Goal: Task Accomplishment & Management: Complete application form

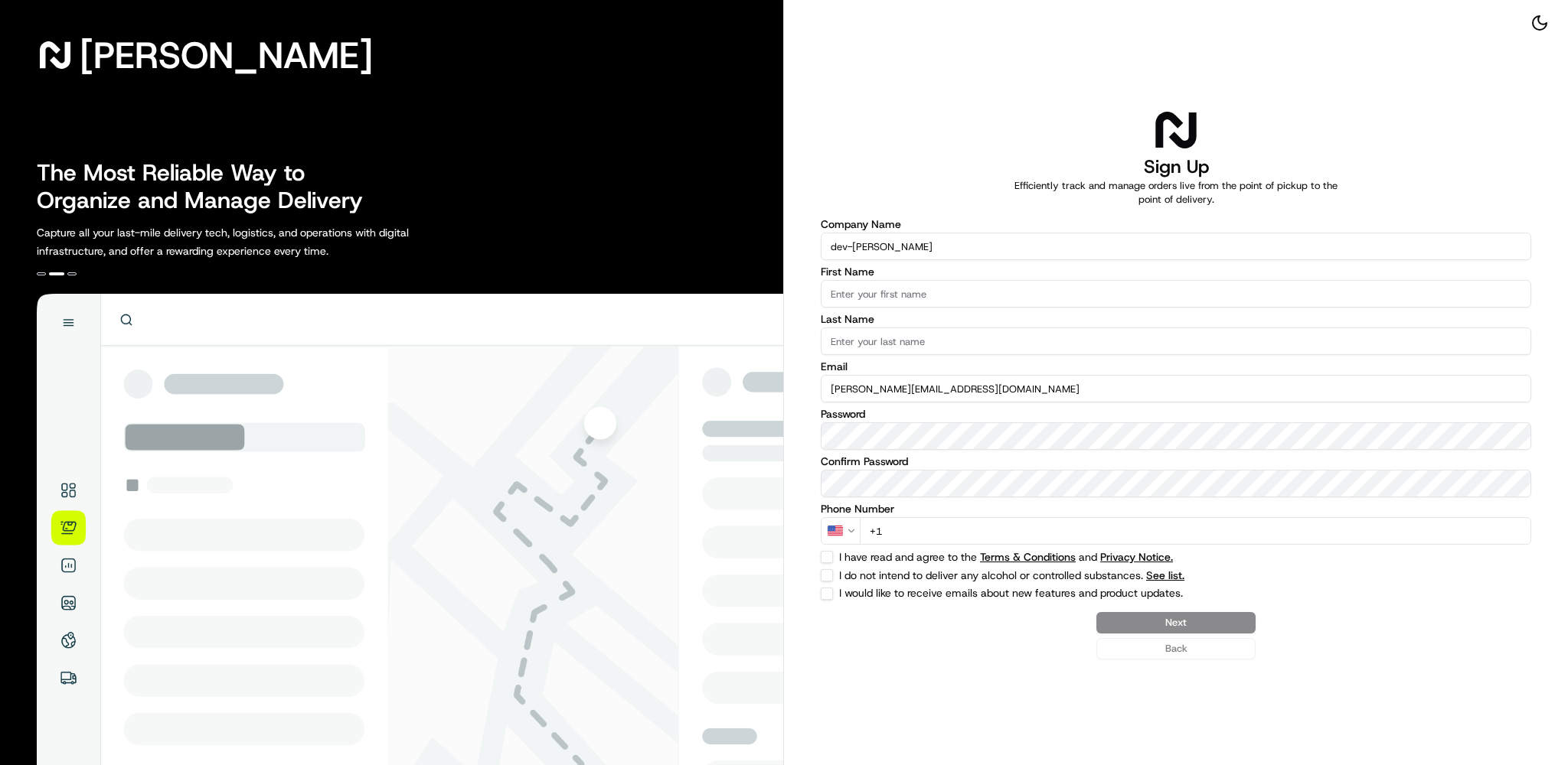
click at [945, 287] on input "First Name" at bounding box center [1176, 294] width 711 height 28
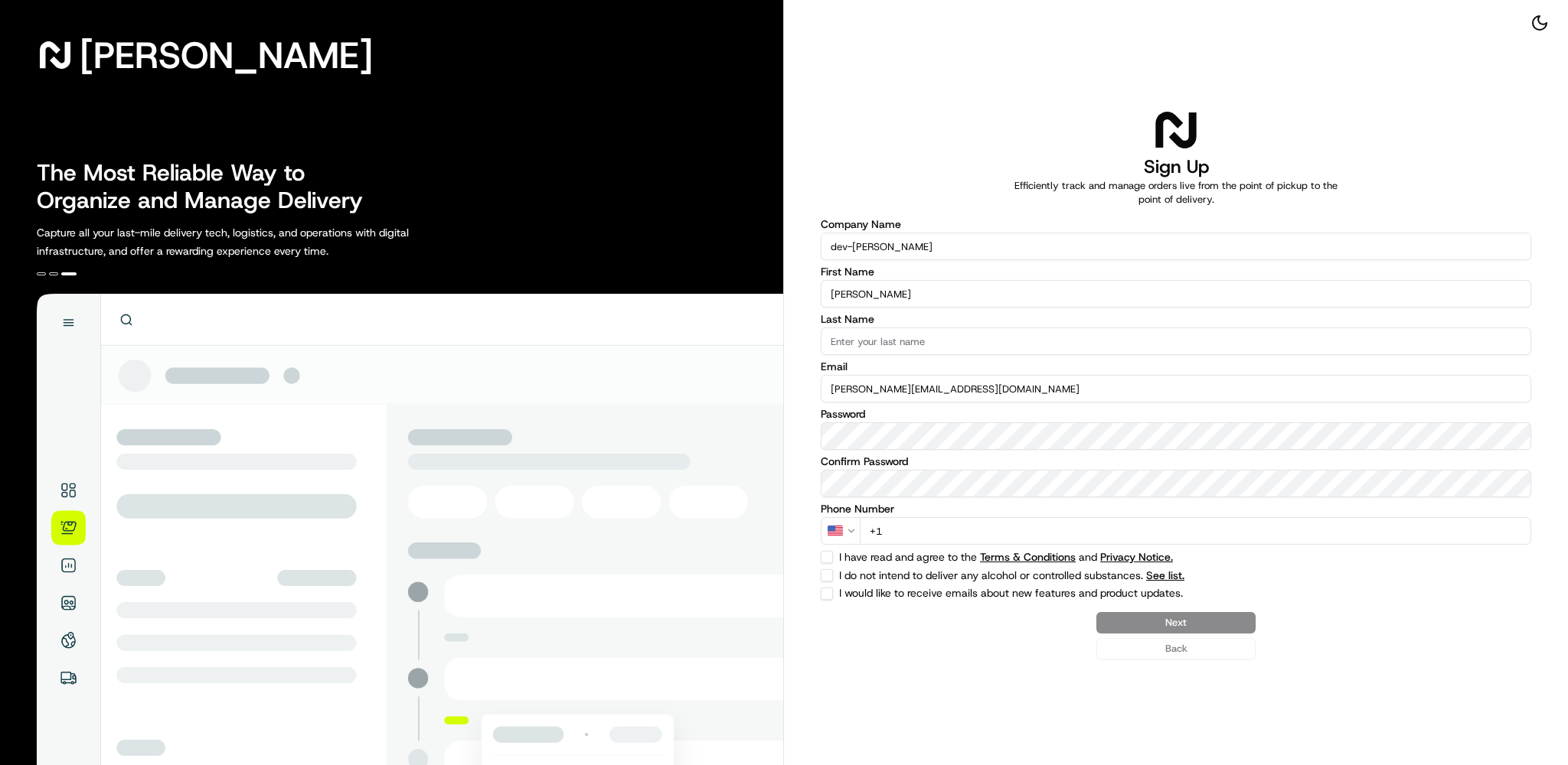
type input "[PERSON_NAME]"
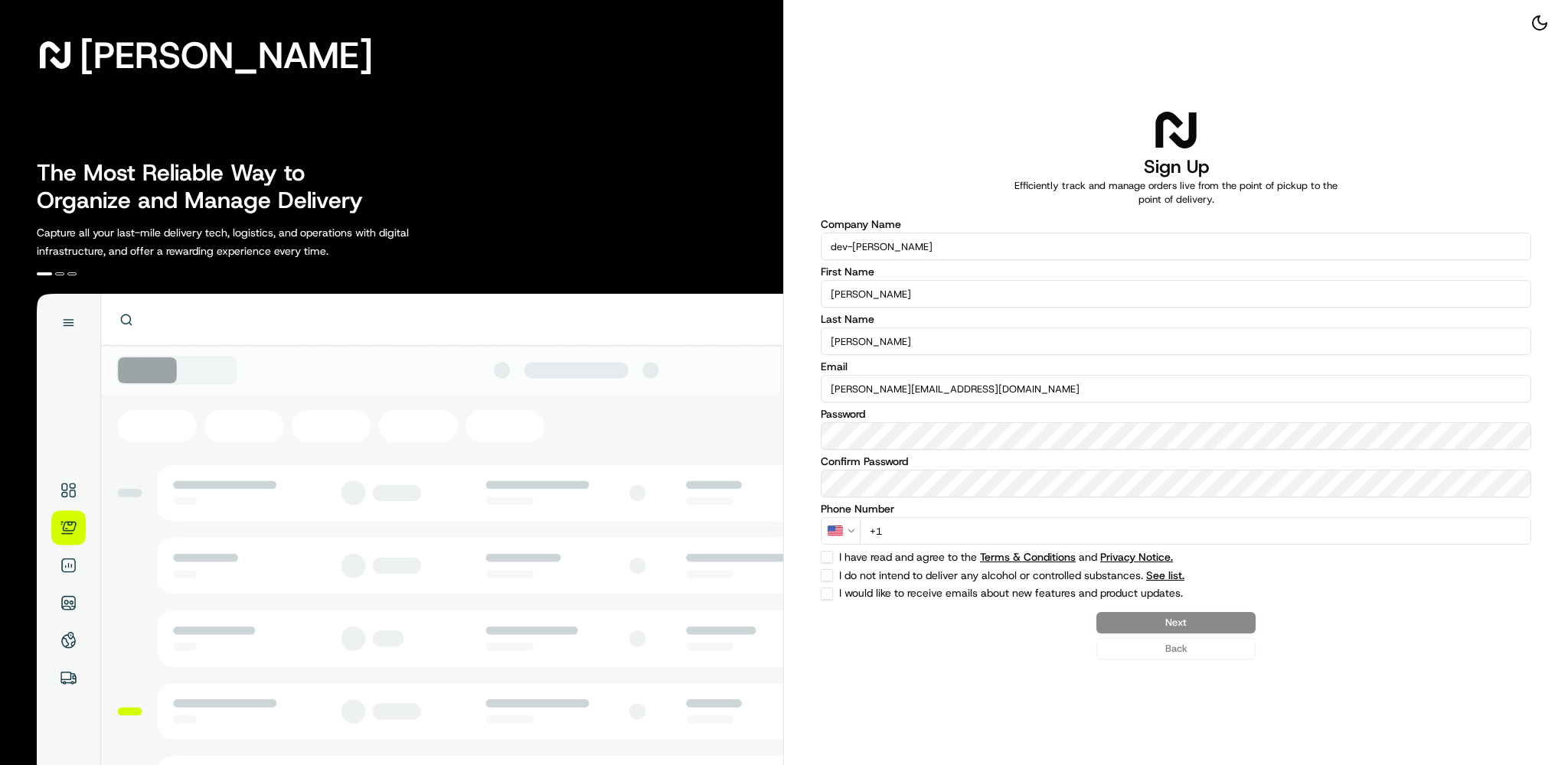
type input "[PERSON_NAME]"
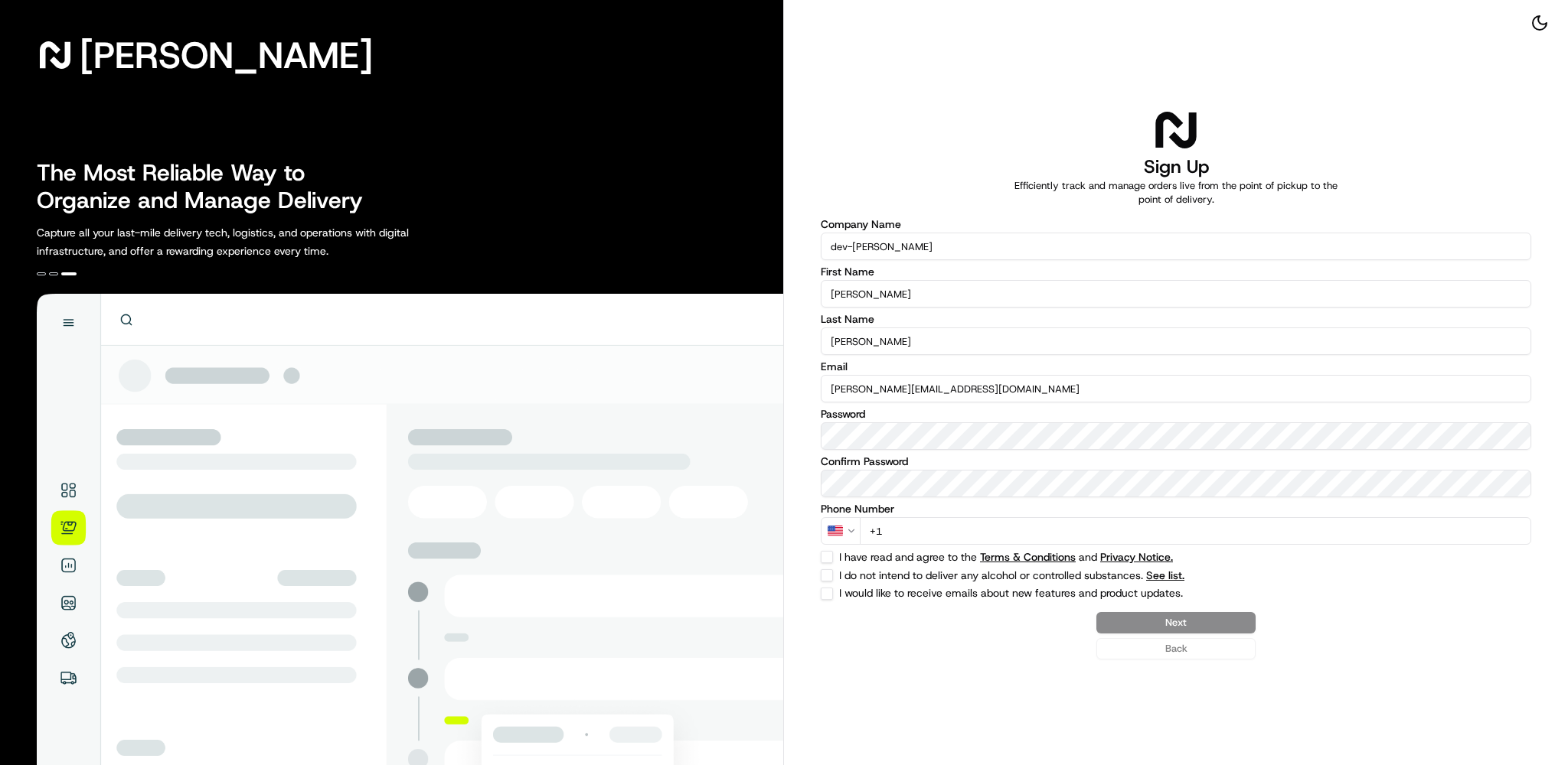
click at [947, 530] on input "+1" at bounding box center [1195, 531] width 671 height 28
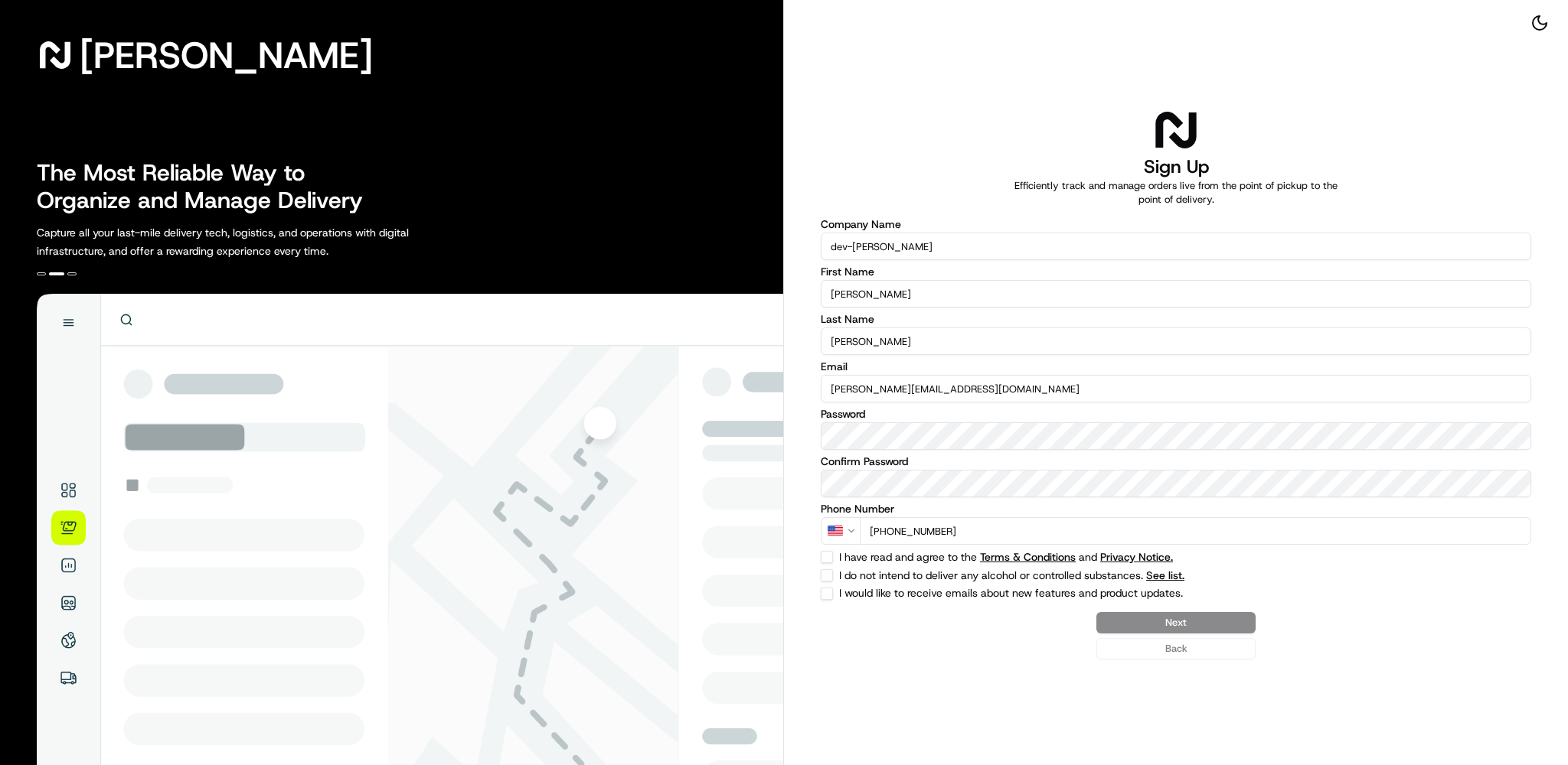
type input "[PHONE_NUMBER]"
click at [832, 558] on button "I have read and agree to the Terms & Conditions and Privacy Notice." at bounding box center [827, 557] width 12 height 12
checkbox input "true"
click at [832, 580] on button "I do not intend to deliver any alcohol or controlled substances. See list." at bounding box center [827, 576] width 12 height 12
checkbox input "true"
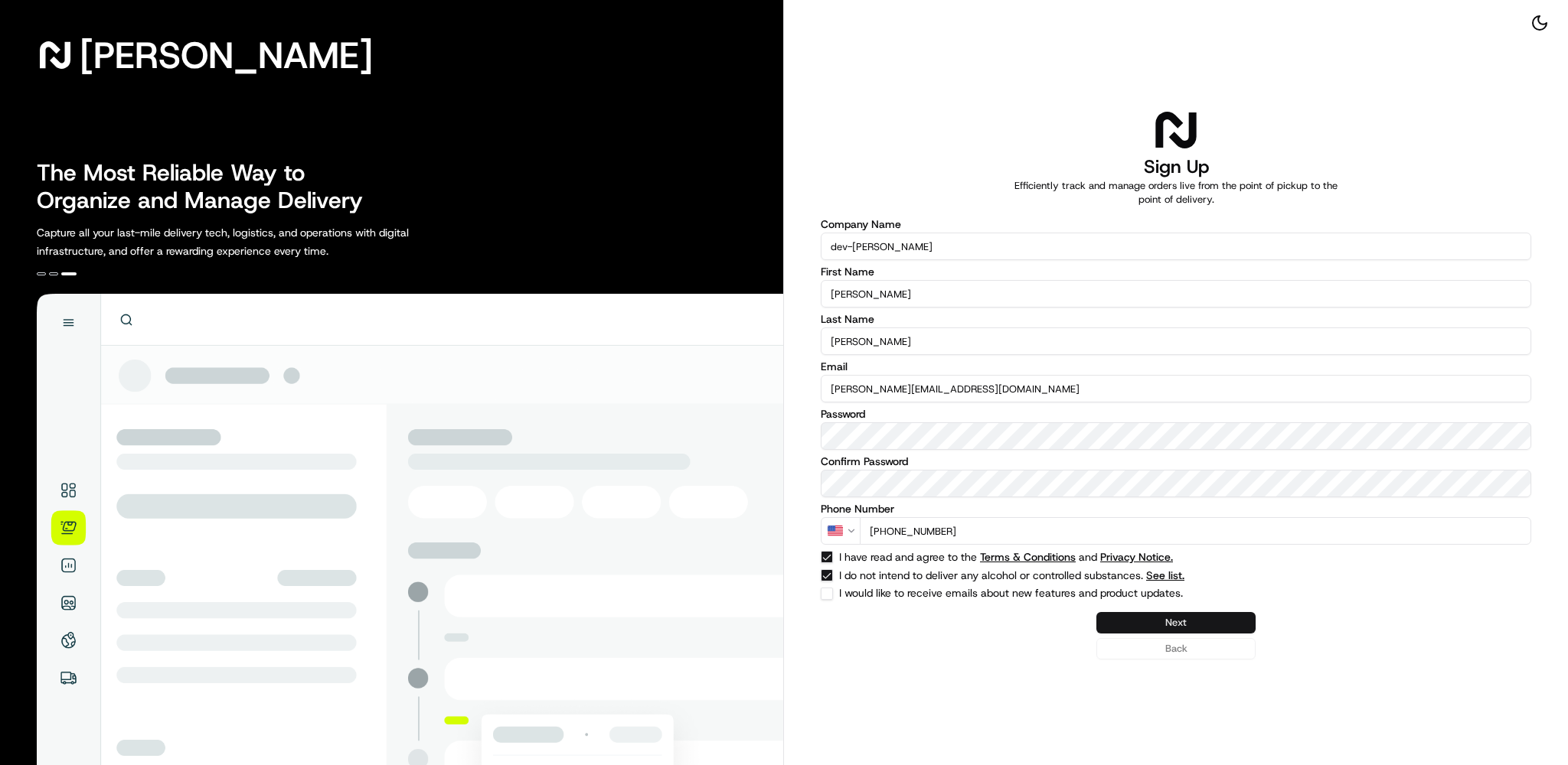
click at [1178, 622] on button "Next" at bounding box center [1176, 622] width 159 height 22
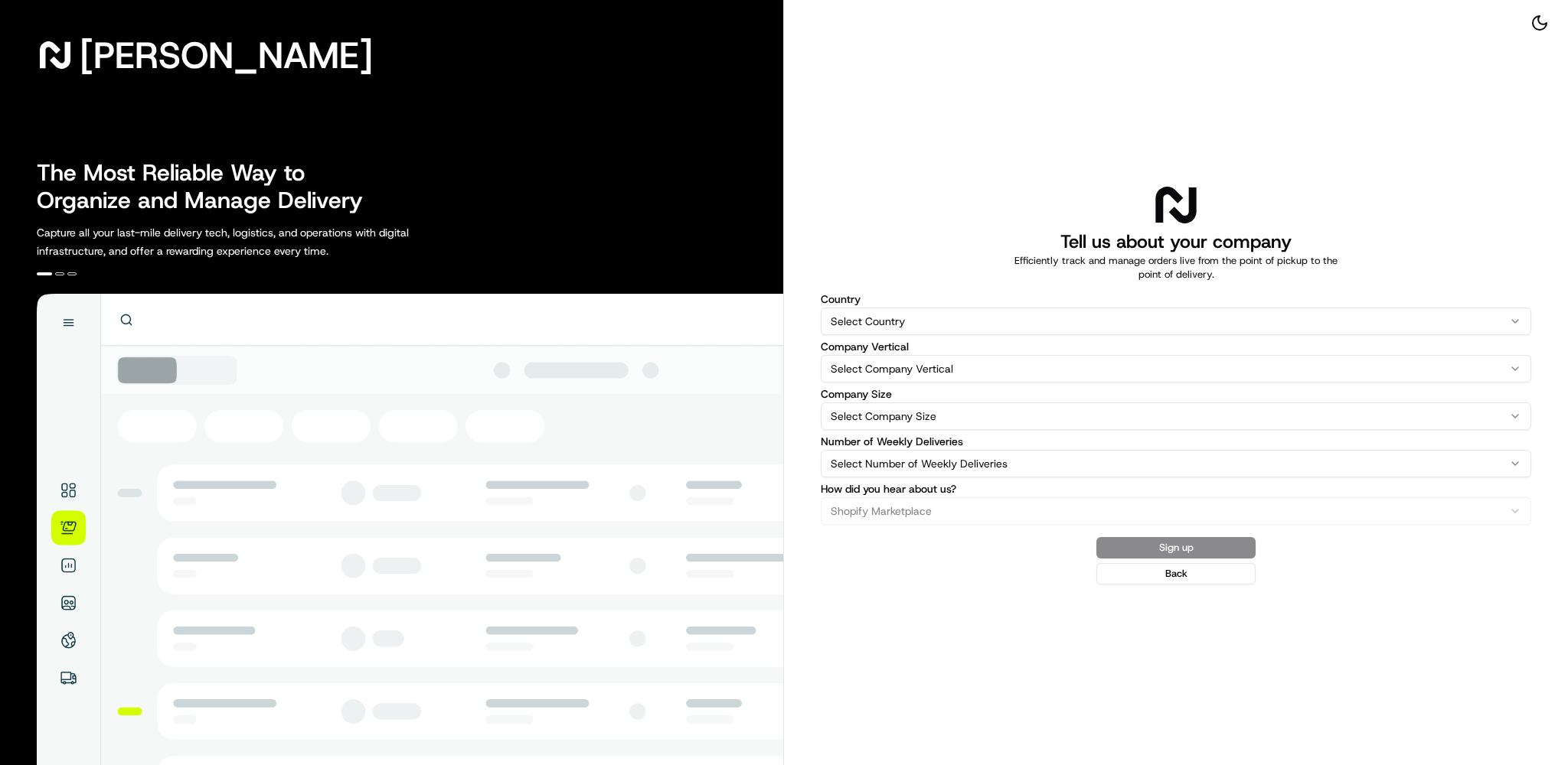
click at [943, 331] on html "[PERSON_NAME] The Most Reliable Way to Organize and Manage Delivery Capture all…" at bounding box center [784, 382] width 1568 height 765
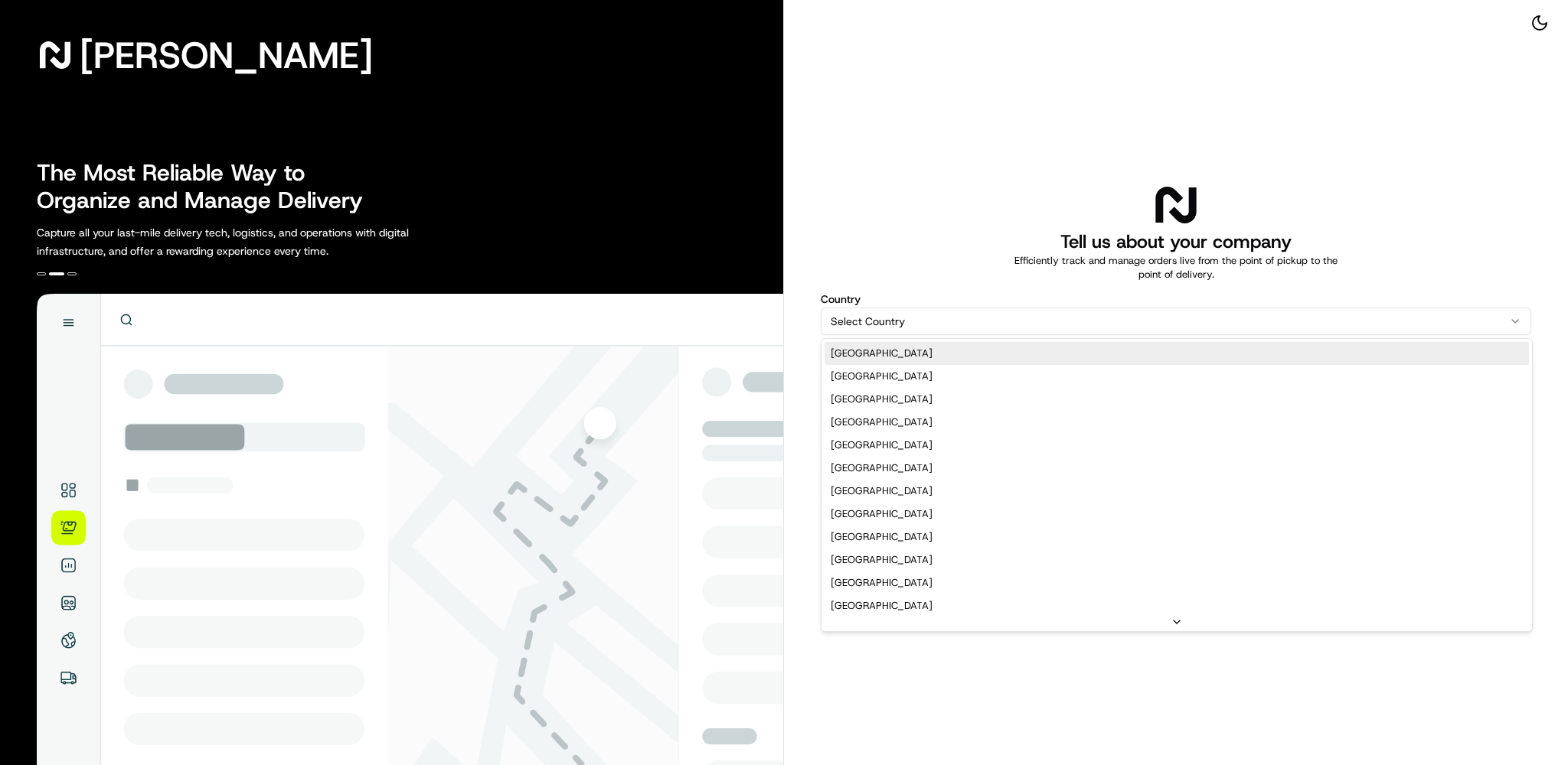
select select "US"
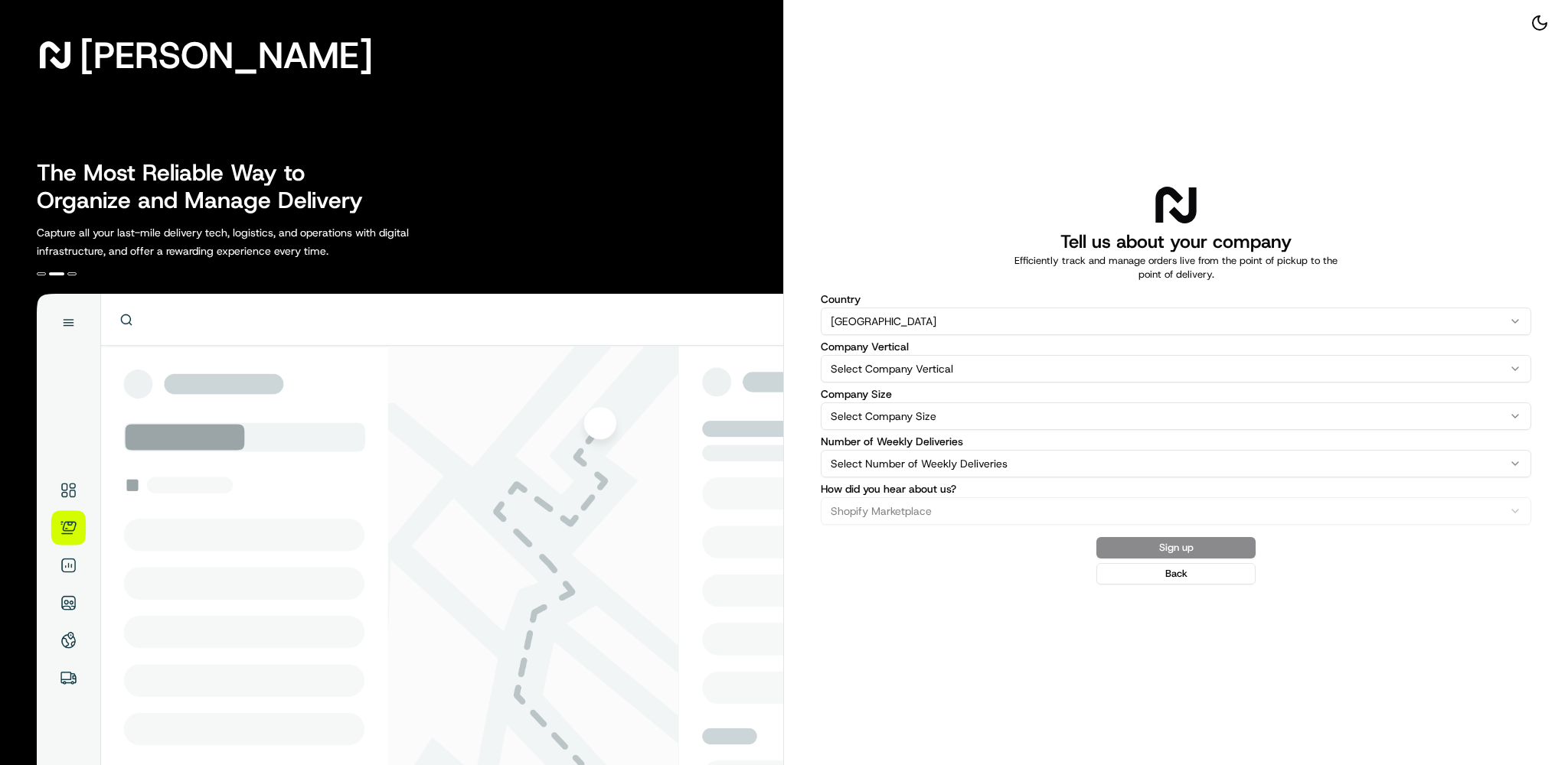
click at [925, 370] on html "[PERSON_NAME] The Most Reliable Way to Organize and Manage Delivery Capture all…" at bounding box center [784, 382] width 1568 height 765
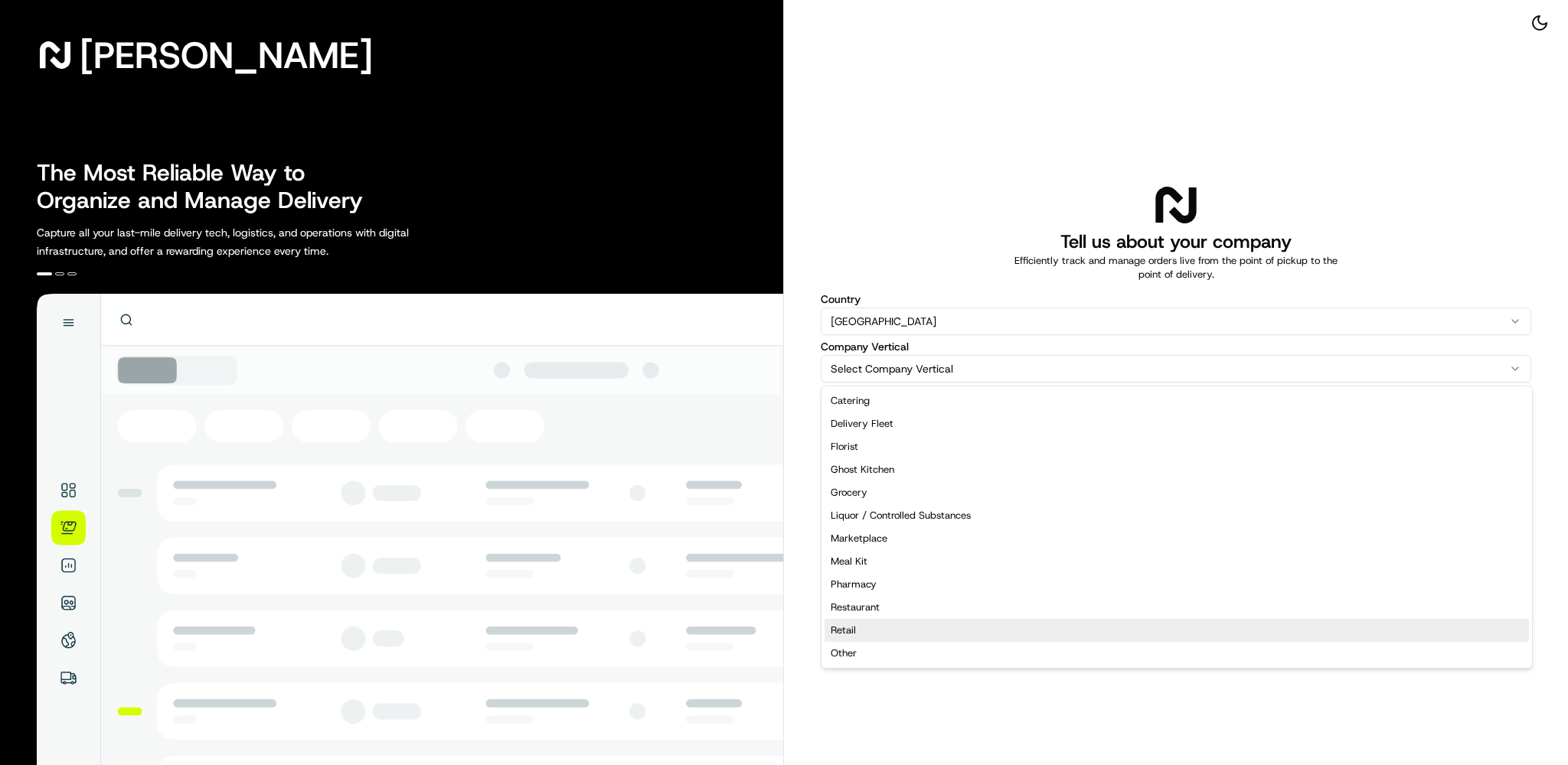
select select "Retail"
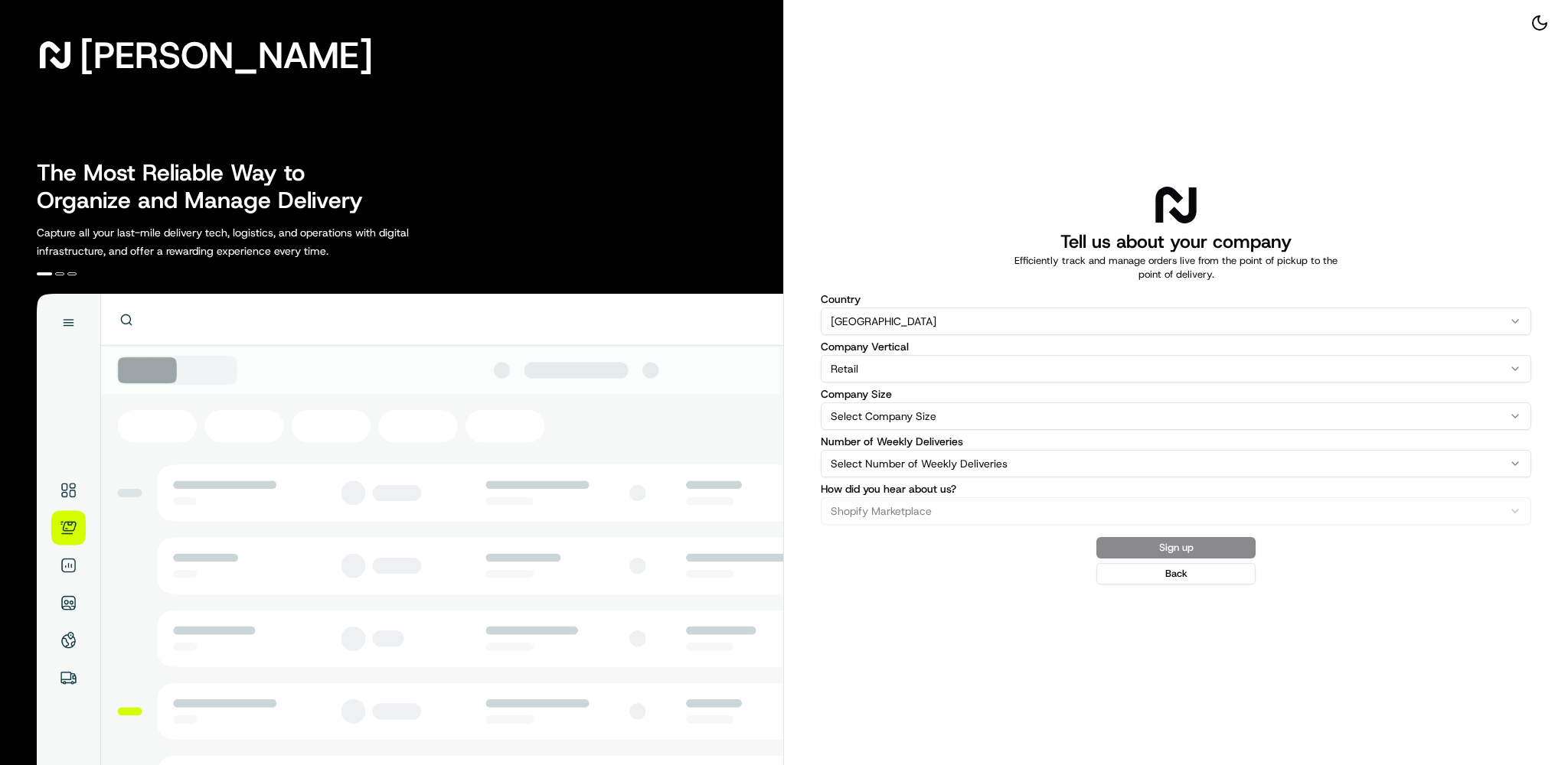
click at [929, 414] on html "[PERSON_NAME] The Most Reliable Way to Organize and Manage Delivery Capture all…" at bounding box center [784, 382] width 1568 height 765
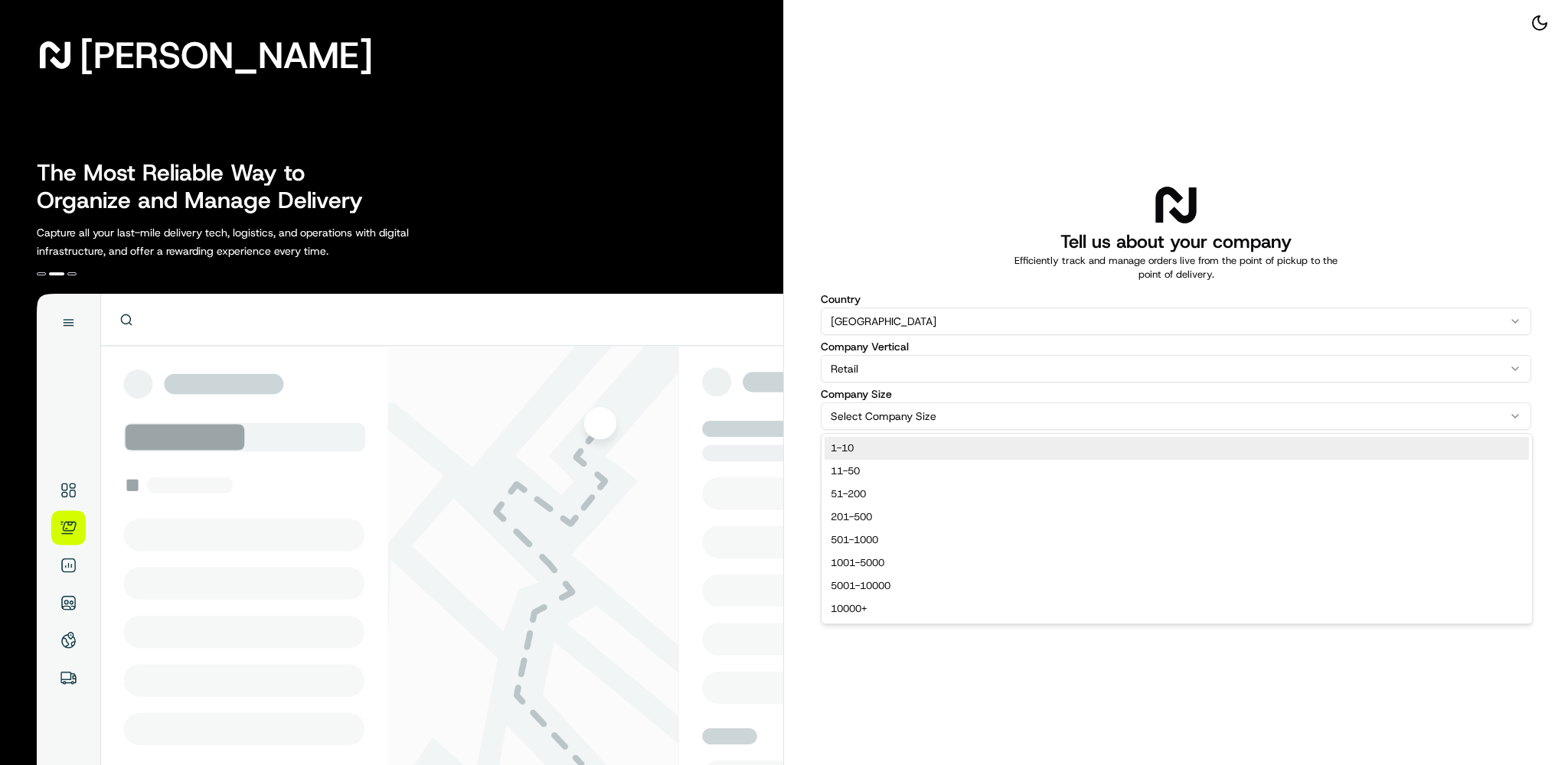
select select "1-10"
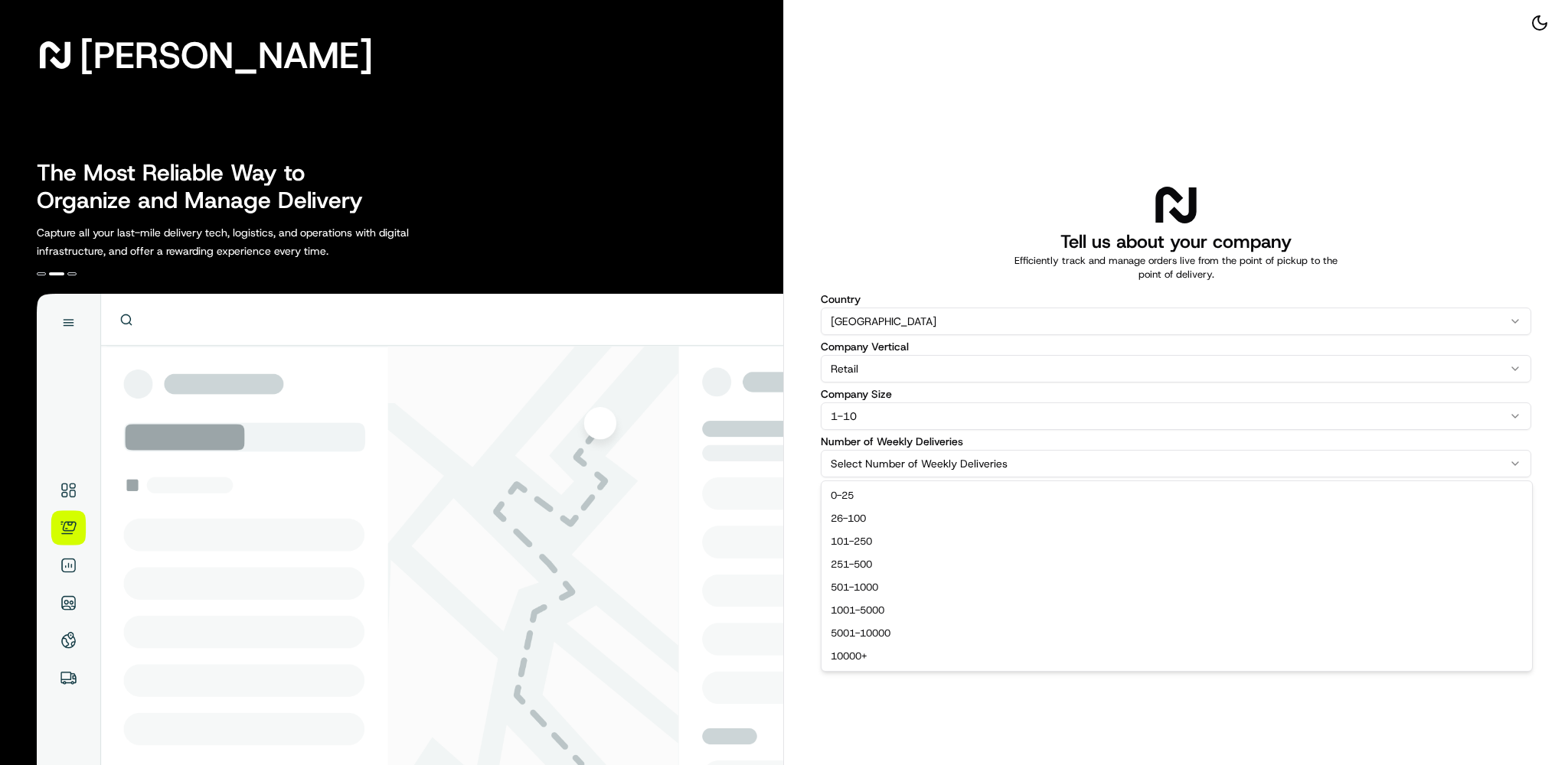
click at [915, 463] on html "[PERSON_NAME] The Most Reliable Way to Organize and Manage Delivery Capture all…" at bounding box center [784, 382] width 1568 height 765
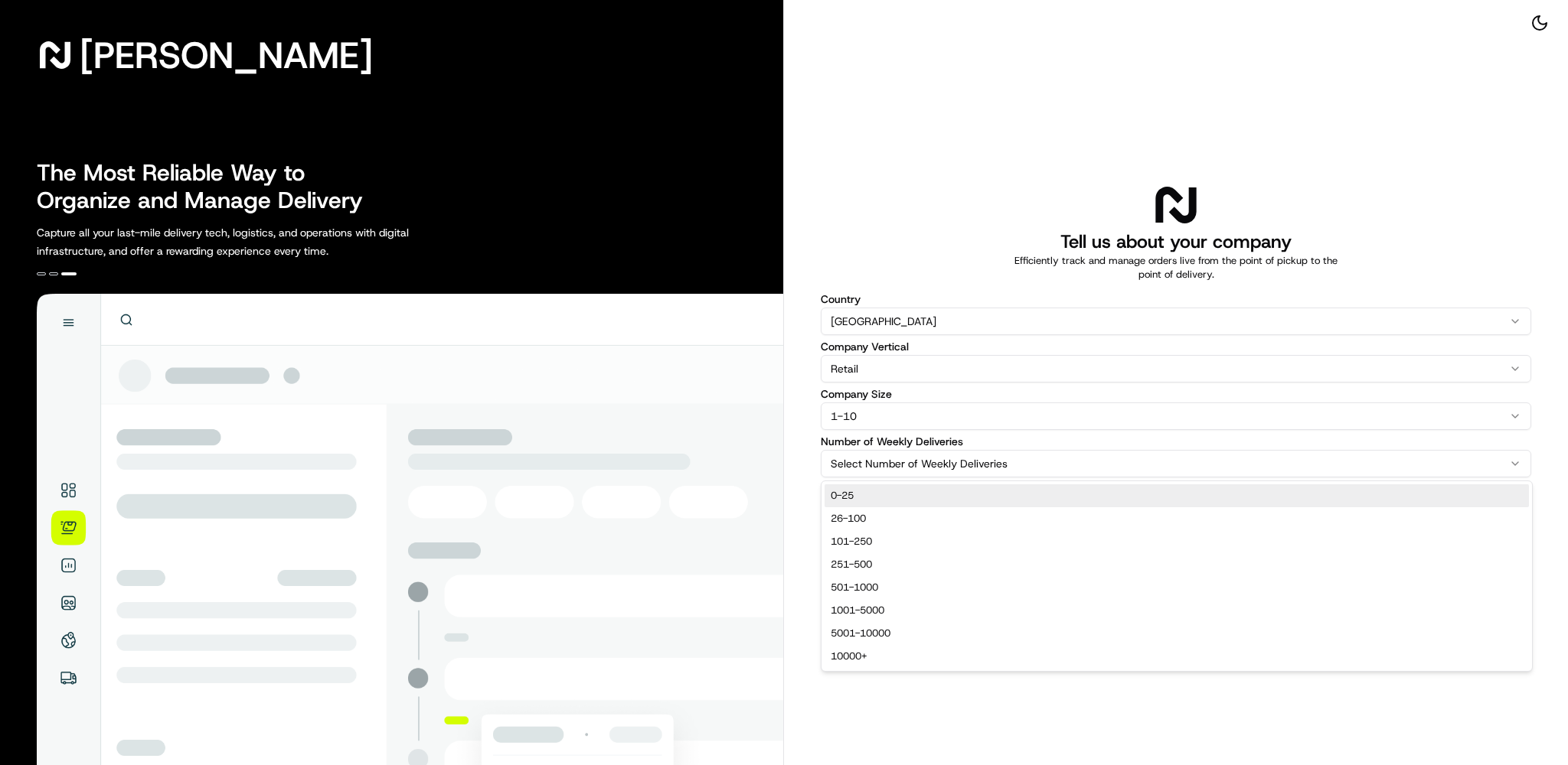
select select "0-25"
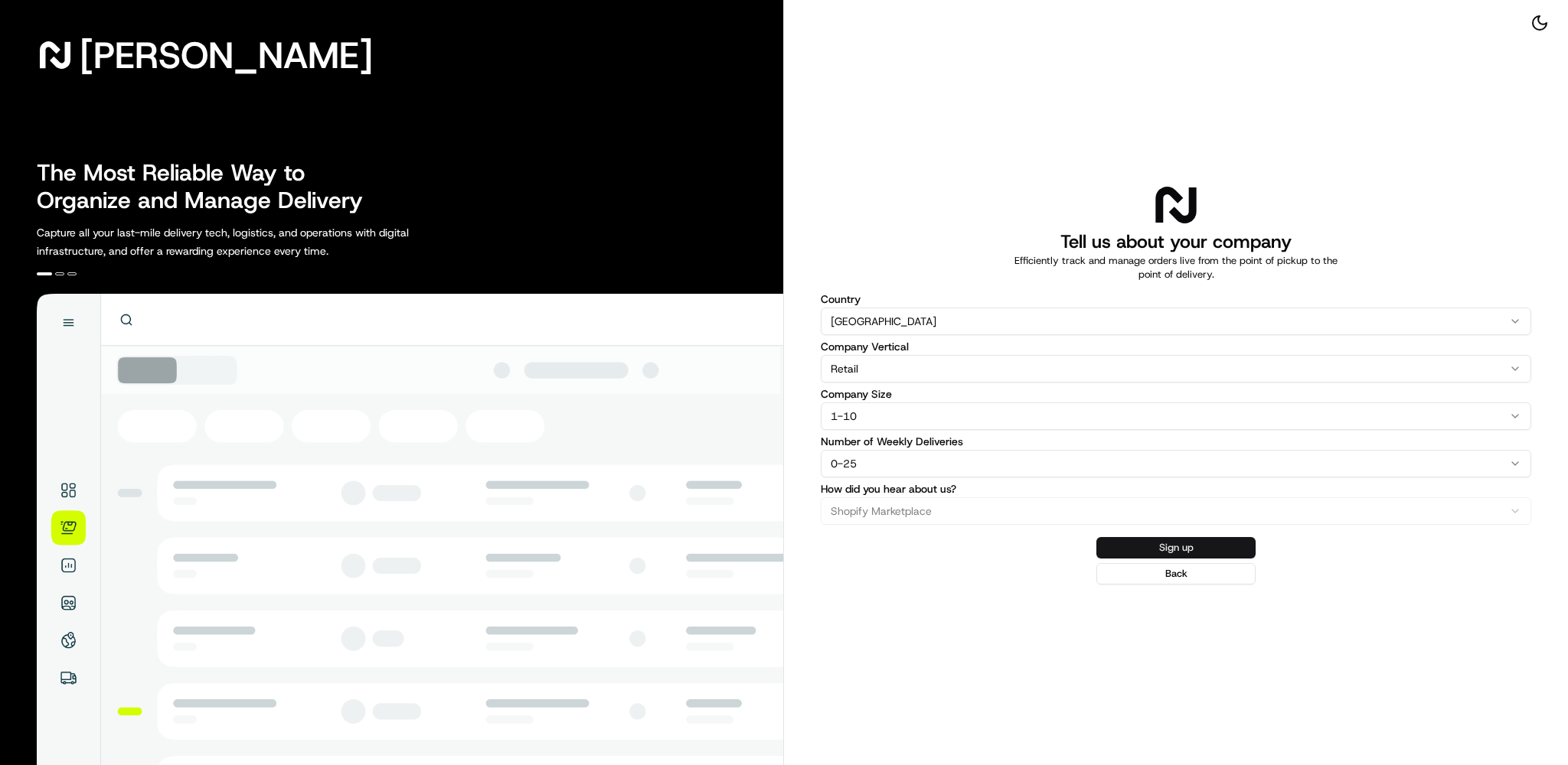
click at [1136, 553] on button "Sign up" at bounding box center [1176, 547] width 159 height 22
